Goal: Task Accomplishment & Management: Manage account settings

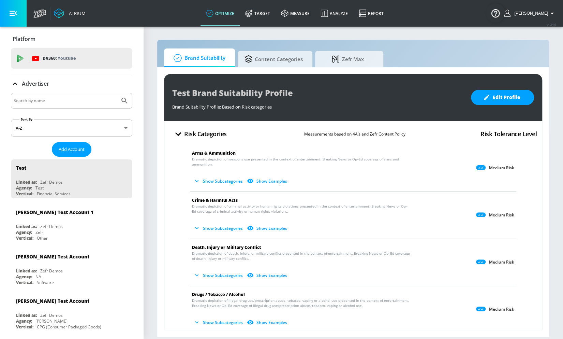
click at [74, 99] on input "Search by name" at bounding box center [65, 100] width 103 height 9
type input "spin"
click at [117, 93] on button "Submit Search" at bounding box center [124, 100] width 15 height 15
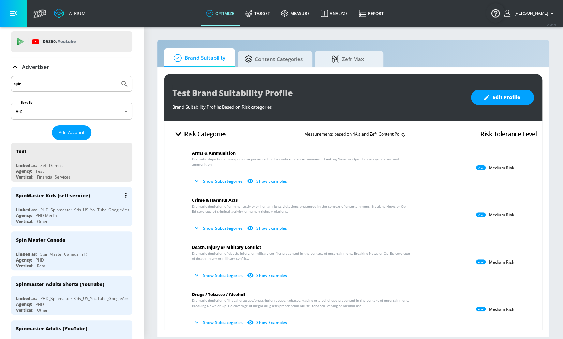
scroll to position [21, 0]
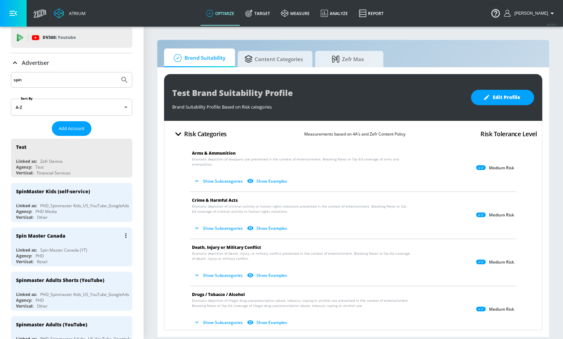
click at [86, 241] on div "Spin Master Canada Linked as: Spin Master Canada (YT) Agency: PHD Vertical: Ret…" at bounding box center [71, 246] width 121 height 39
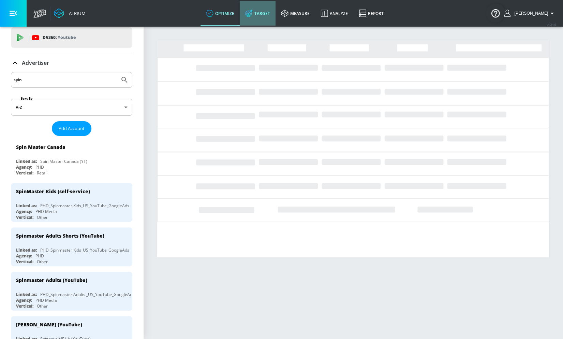
click at [266, 18] on link "Target" at bounding box center [258, 13] width 36 height 25
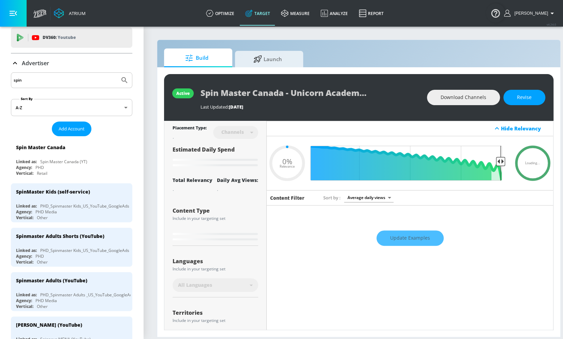
click at [15, 20] on button "button" at bounding box center [13, 13] width 27 height 27
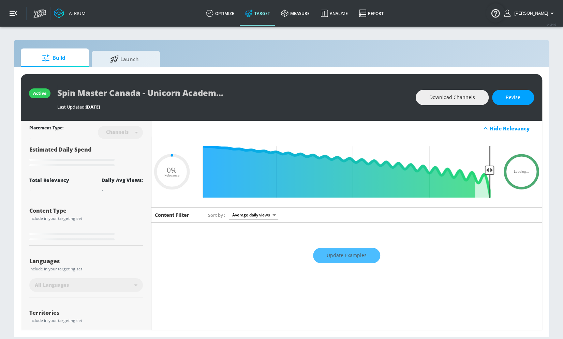
click at [17, 14] on button "button" at bounding box center [13, 13] width 27 height 27
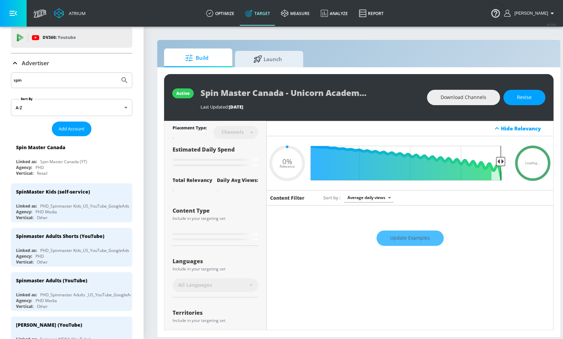
type input "0.08"
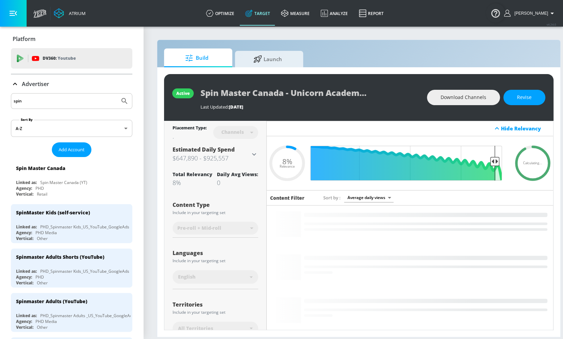
click at [15, 81] on icon at bounding box center [15, 84] width 8 height 8
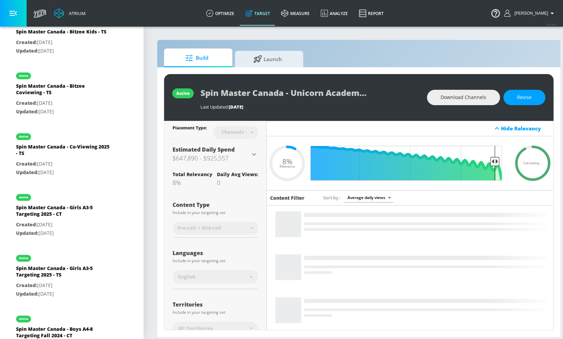
scroll to position [462, 0]
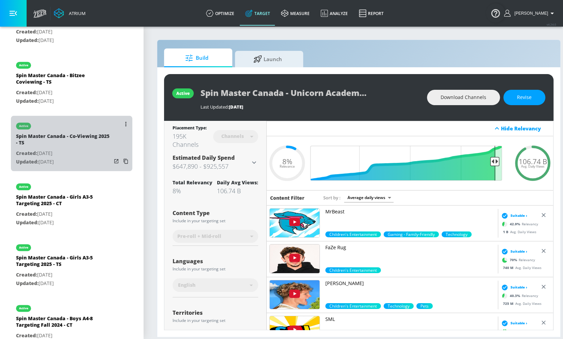
click at [90, 134] on div "Spin Master Canada - Co-Viewing 2025 - TS" at bounding box center [63, 141] width 95 height 16
type input "Spin Master Canada - Co-Viewing 2025 - TS"
type input "videos"
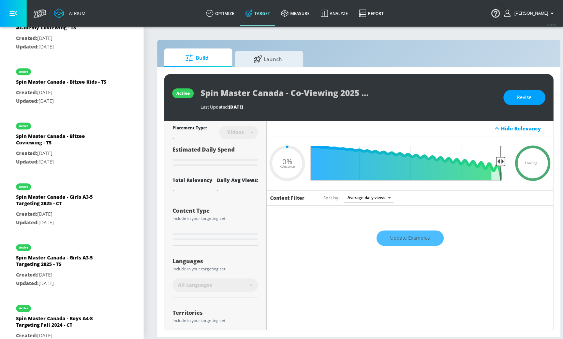
type input "0.26"
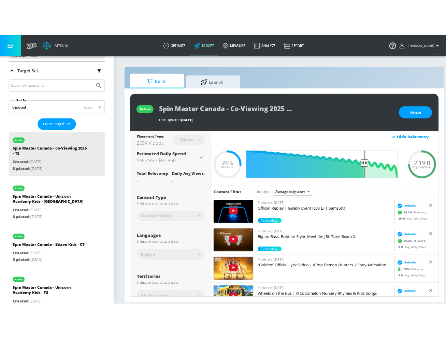
scroll to position [104, 0]
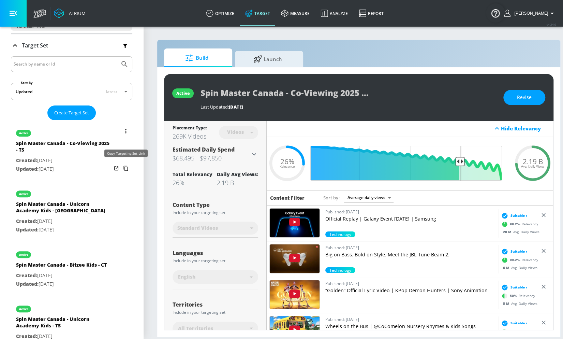
click at [127, 166] on icon "list of Target Set" at bounding box center [125, 168] width 11 height 11
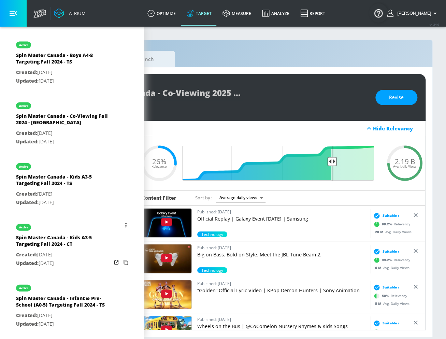
scroll to position [783, 0]
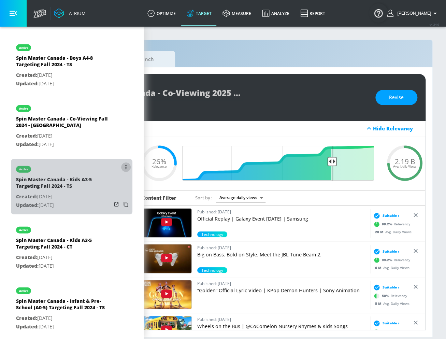
click at [126, 165] on icon "list of Target Set" at bounding box center [125, 167] width 1 height 5
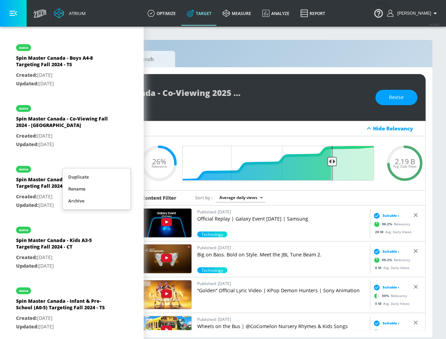
click at [115, 179] on li "Duplicate" at bounding box center [96, 177] width 67 height 12
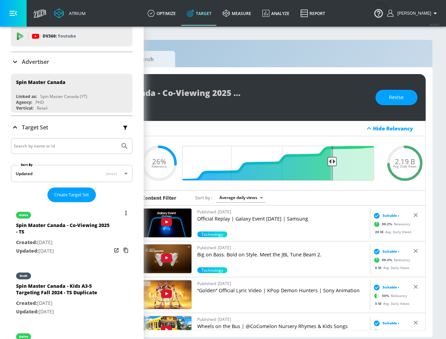
scroll to position [20, 0]
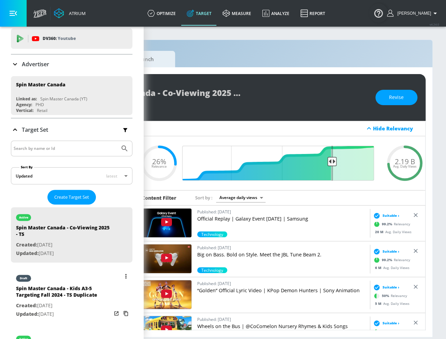
click at [127, 254] on button "list of Target Set" at bounding box center [126, 276] width 10 height 10
click at [112, 254] on li "Rename" at bounding box center [96, 300] width 67 height 12
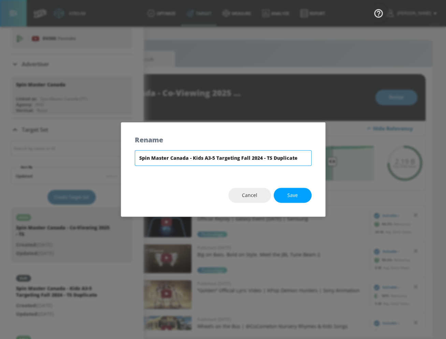
drag, startPoint x: 213, startPoint y: 157, endPoint x: 207, endPoint y: 157, distance: 6.5
click at [207, 157] on input "Spin Master Canada - Kids A3-5 Targeting Fall 2024 - TS Duplicate" at bounding box center [223, 158] width 177 height 16
click at [286, 162] on input "Spin Master Canada - Kids A5-9 Targeting Fall 2024 - TS Duplicate" at bounding box center [223, 158] width 177 height 16
type input "Spin Master Canada - Kids A5-9 Targeting Fall 2024 - TS"
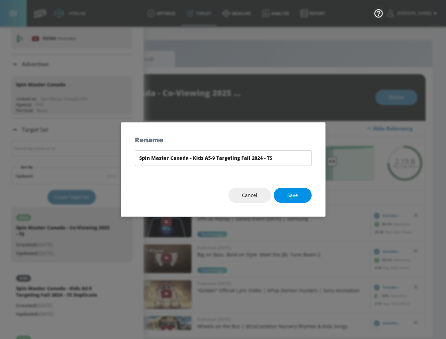
click at [293, 193] on span "Save" at bounding box center [292, 195] width 11 height 9
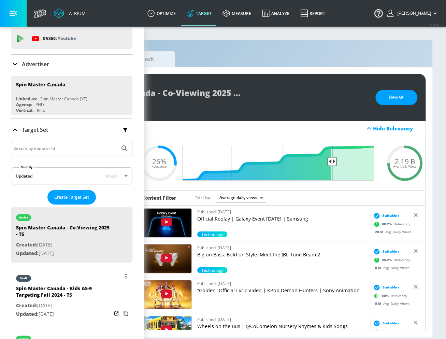
click at [76, 254] on div "Spin Master Canada - Kids A5-9 Targeting Fall 2024 - TS" at bounding box center [63, 293] width 95 height 16
type input "Spin Master Canada - Kids A5-9 Targeting Fall 2024 - TS"
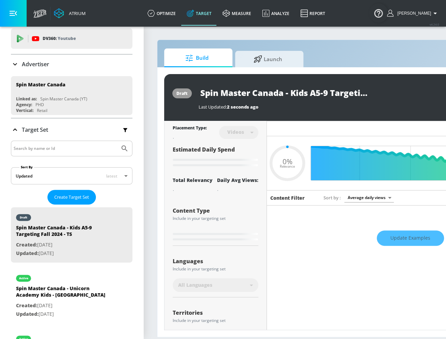
type input "0.44"
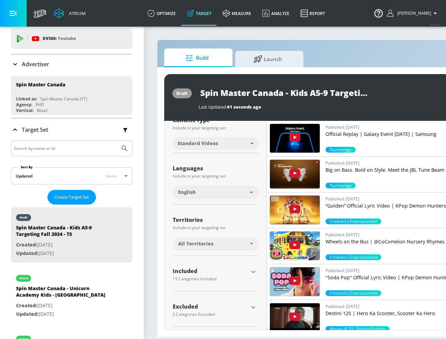
scroll to position [86, 0]
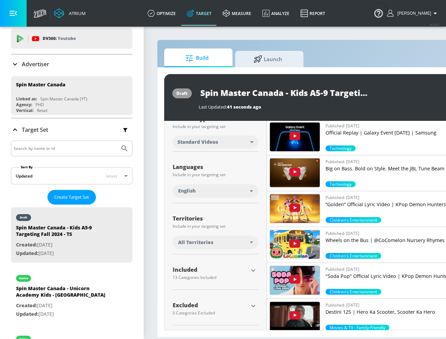
click at [251, 254] on icon "button" at bounding box center [253, 305] width 8 height 8
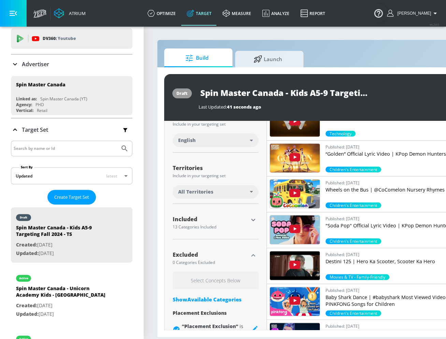
scroll to position [153, 0]
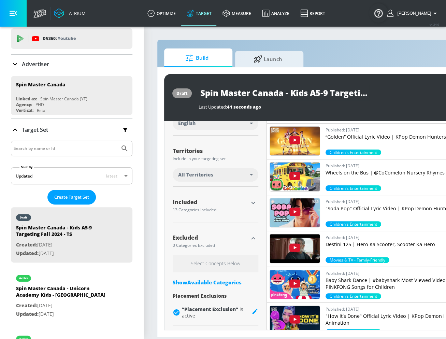
click at [215, 254] on div "Show Available Categories" at bounding box center [215, 282] width 86 height 7
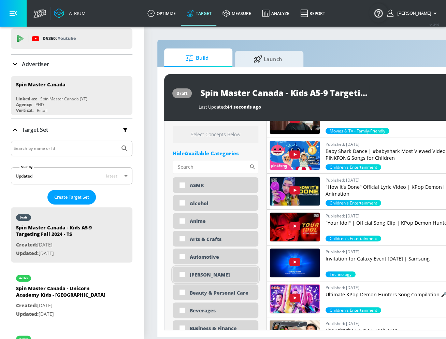
scroll to position [295, 0]
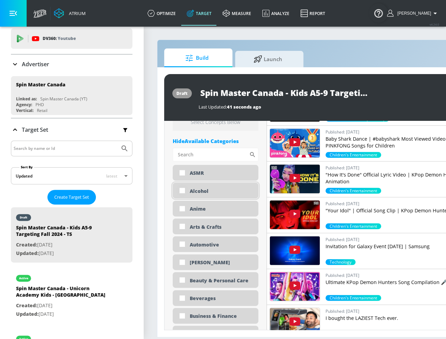
click at [183, 190] on input "checkbox" at bounding box center [182, 190] width 12 height 12
checkbox input "true"
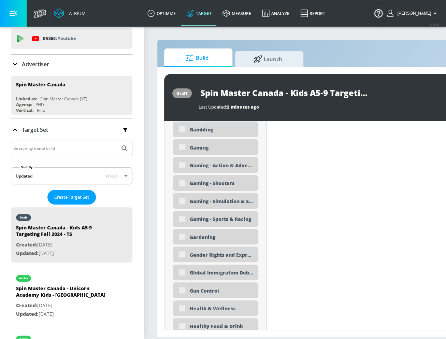
scroll to position [867, 0]
click at [183, 185] on div "Gaming - Shooters" at bounding box center [215, 182] width 86 height 16
click at [184, 182] on div "Gaming - Shooters" at bounding box center [215, 182] width 86 height 16
click at [182, 183] on div "Gaming - Shooters" at bounding box center [215, 182] width 86 height 16
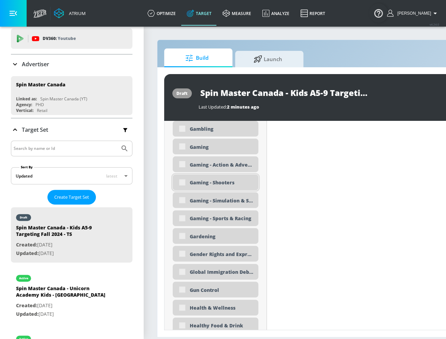
click at [182, 183] on div "Gaming - Shooters" at bounding box center [215, 182] width 86 height 16
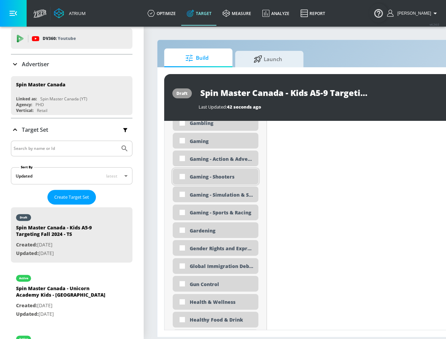
scroll to position [862, 0]
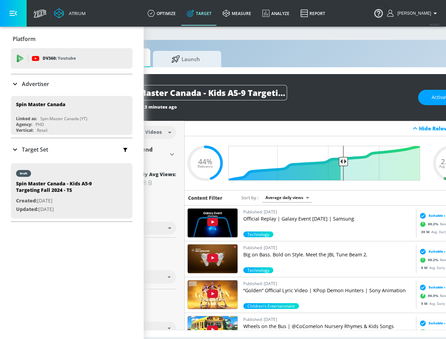
scroll to position [0, 108]
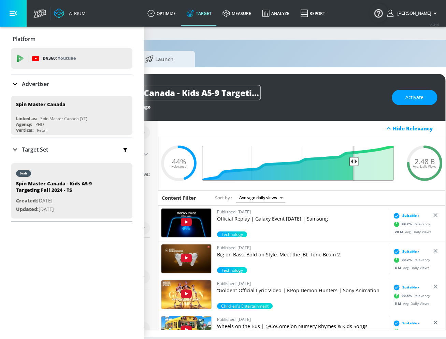
drag, startPoint x: 317, startPoint y: 160, endPoint x: 352, endPoint y: 160, distance: 35.8
type input "0.25"
click at [352, 160] on input "Final Threshold" at bounding box center [301, 163] width 191 height 35
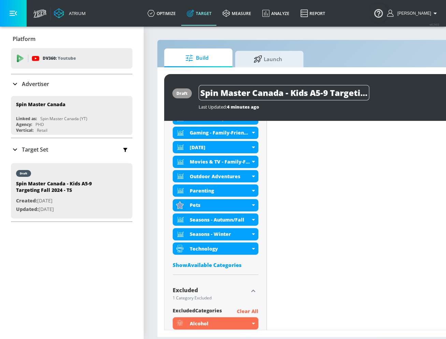
scroll to position [377, 0]
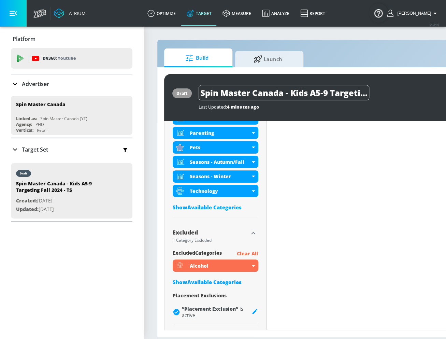
click at [220, 279] on div "Show Available Categories" at bounding box center [215, 281] width 86 height 7
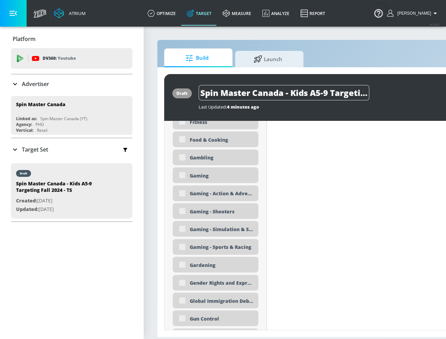
scroll to position [1052, 0]
click at [182, 210] on div "Gaming - Shooters" at bounding box center [215, 210] width 86 height 16
click at [230, 212] on div "Gaming - Shooters" at bounding box center [221, 211] width 63 height 6
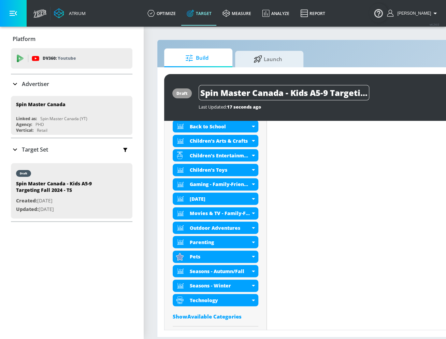
scroll to position [256, 0]
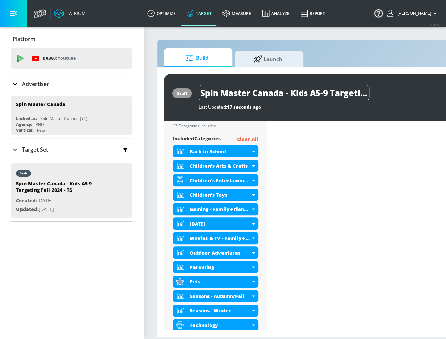
click at [251, 139] on p "Clear All" at bounding box center [247, 139] width 21 height 9
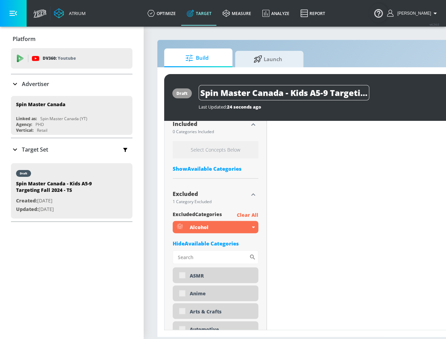
scroll to position [243, 0]
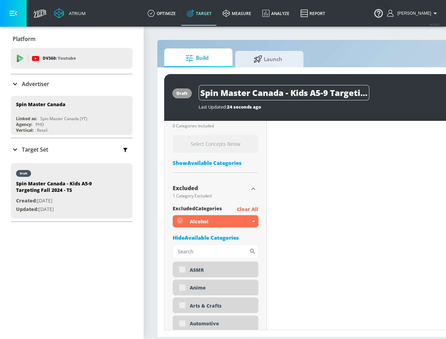
click at [217, 165] on div "Show Available Categories" at bounding box center [215, 162] width 86 height 7
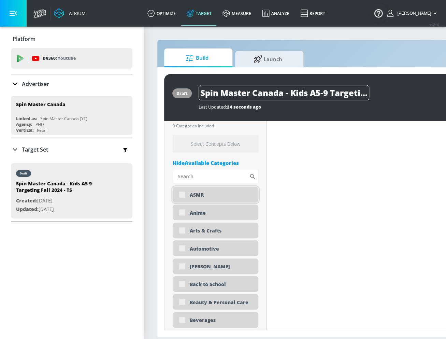
click at [181, 194] on div "ASMR" at bounding box center [215, 194] width 86 height 16
click at [211, 196] on div "ASMR" at bounding box center [221, 194] width 63 height 6
click at [182, 197] on div "ASMR" at bounding box center [215, 194] width 86 height 16
click at [190, 195] on div "ASMR" at bounding box center [221, 194] width 63 height 6
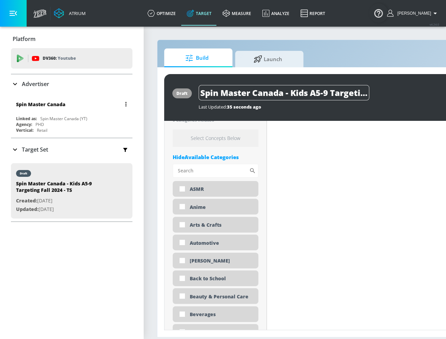
scroll to position [237, 0]
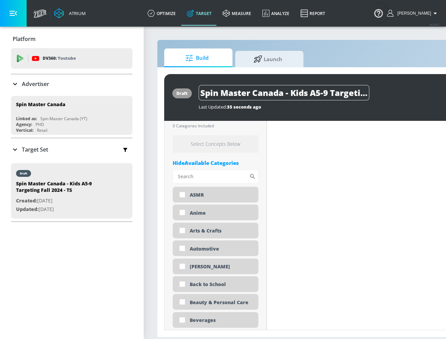
click at [183, 192] on input "checkbox" at bounding box center [182, 194] width 12 height 12
checkbox input "true"
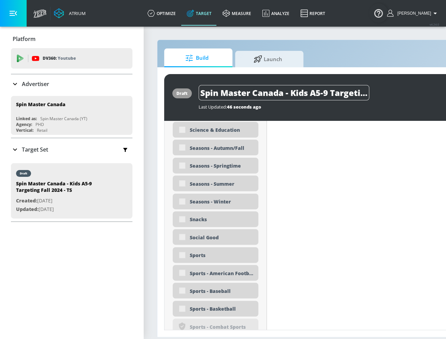
scroll to position [1710, 0]
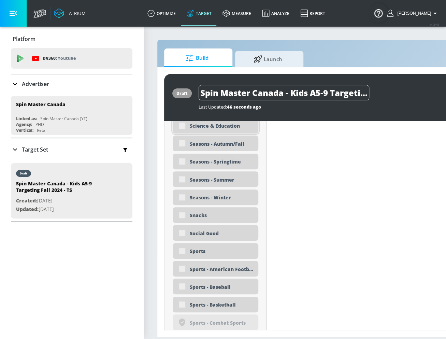
click at [183, 126] on div "Science & Education" at bounding box center [215, 126] width 86 height 16
click at [191, 127] on div "Science & Education" at bounding box center [221, 125] width 63 height 6
click at [183, 125] on div "Science & Education" at bounding box center [215, 126] width 86 height 16
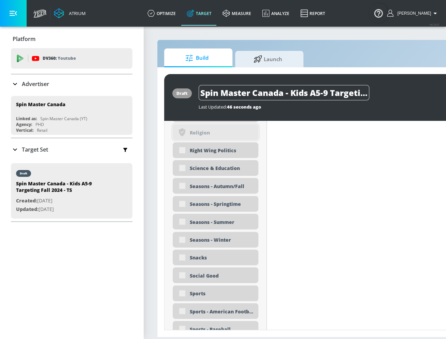
scroll to position [1666, 0]
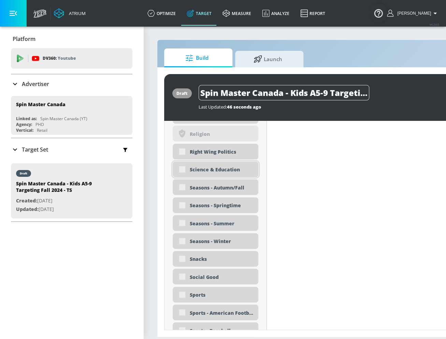
click at [185, 167] on div "Science & Education" at bounding box center [215, 169] width 86 height 16
click at [182, 168] on div "Science & Education" at bounding box center [215, 169] width 86 height 16
